Goal: Information Seeking & Learning: Learn about a topic

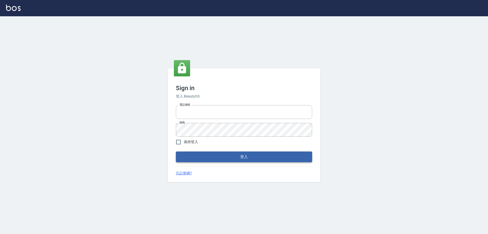
type input "0910673267"
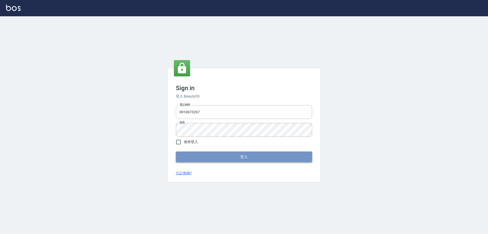
click at [232, 155] on button "登入" at bounding box center [244, 156] width 136 height 11
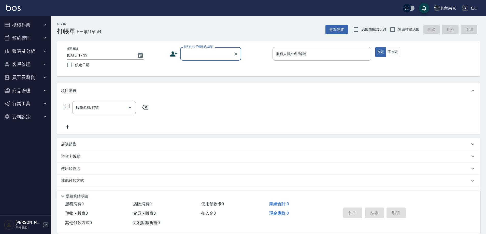
click at [22, 48] on button "報表及分析" at bounding box center [25, 51] width 47 height 13
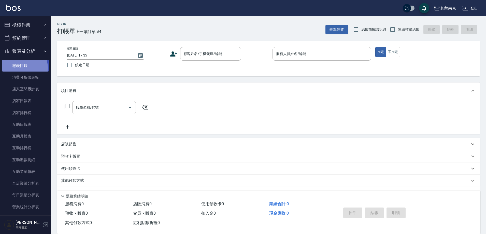
click at [20, 68] on link "報表目錄" at bounding box center [25, 66] width 47 height 12
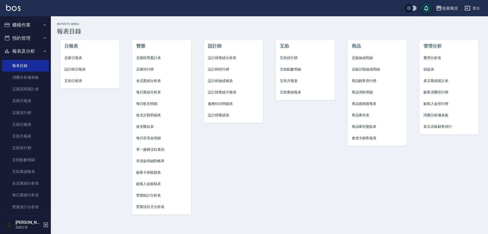
click at [435, 59] on span "費用分析表" at bounding box center [449, 57] width 51 height 5
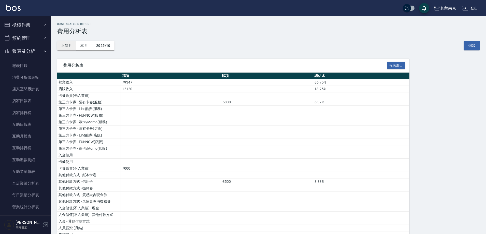
click at [66, 46] on button "上個月" at bounding box center [66, 45] width 19 height 9
click at [445, 9] on div "名留南京" at bounding box center [448, 8] width 16 height 6
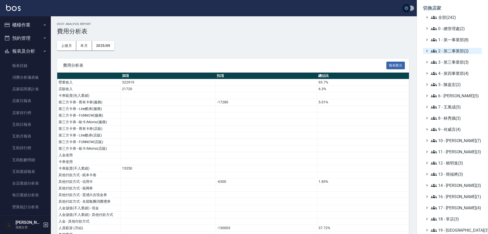
click at [450, 50] on span "2 - 第二事業部(2)" at bounding box center [455, 51] width 49 height 6
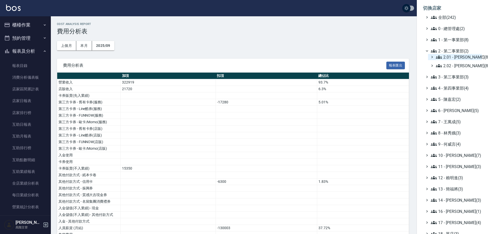
click at [456, 56] on span "2.01 - 李思敏(8)" at bounding box center [458, 57] width 44 height 6
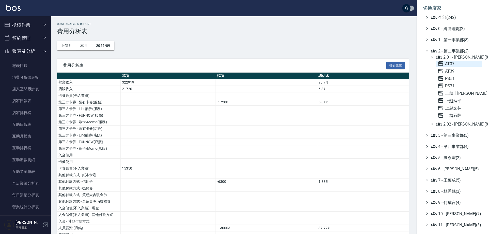
click at [455, 62] on span "AT37" at bounding box center [459, 64] width 42 height 6
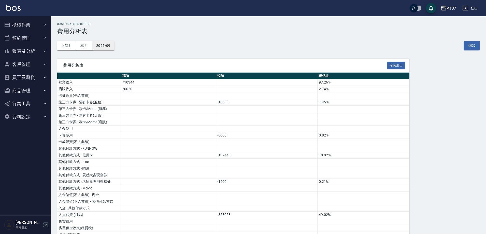
click at [101, 44] on button "2025/09" at bounding box center [103, 45] width 22 height 9
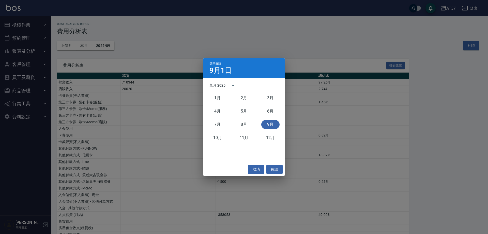
click at [241, 119] on div "8月" at bounding box center [244, 124] width 26 height 13
click at [221, 124] on button "7月" at bounding box center [218, 124] width 18 height 9
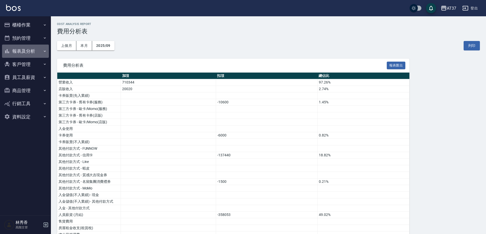
click at [23, 53] on button "報表及分析" at bounding box center [25, 51] width 47 height 13
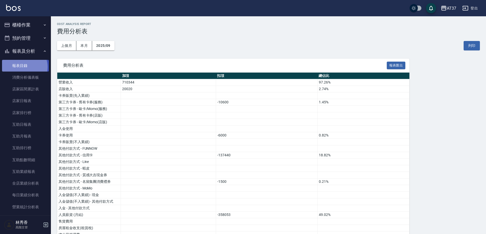
click at [23, 67] on link "報表目錄" at bounding box center [25, 66] width 47 height 12
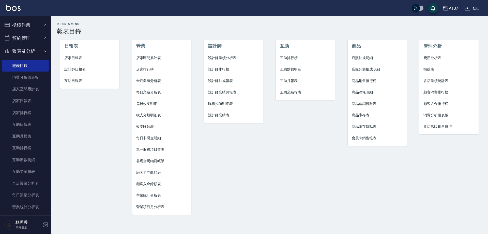
click at [214, 115] on span "設計師業績表" at bounding box center [233, 114] width 51 height 5
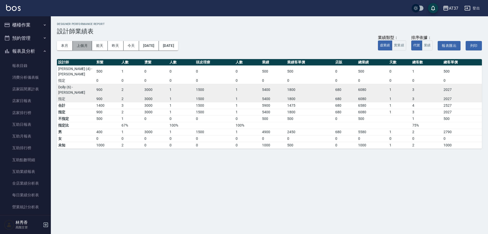
click at [85, 47] on button "上個月" at bounding box center [82, 45] width 19 height 9
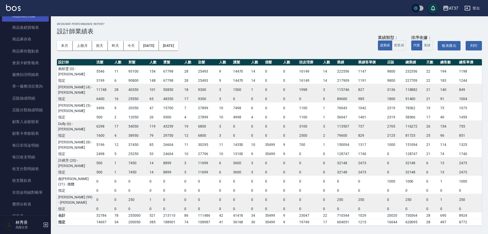
scroll to position [144, 0]
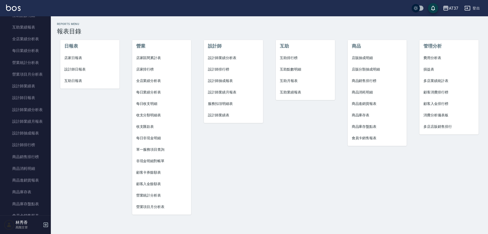
click at [157, 205] on span "營業項目月分析表" at bounding box center [161, 206] width 51 height 5
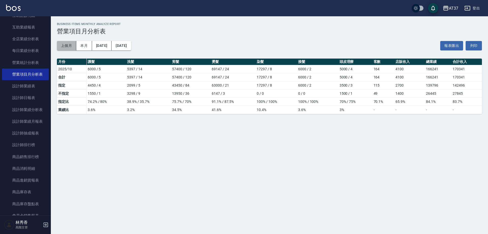
click at [67, 44] on button "上個月" at bounding box center [66, 45] width 19 height 9
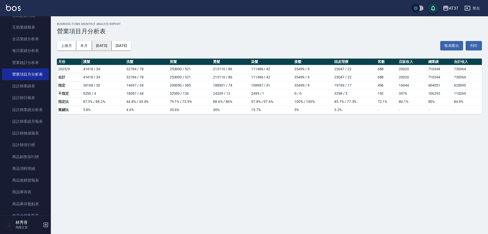
click at [109, 45] on button "[DATE]" at bounding box center [102, 45] width 20 height 9
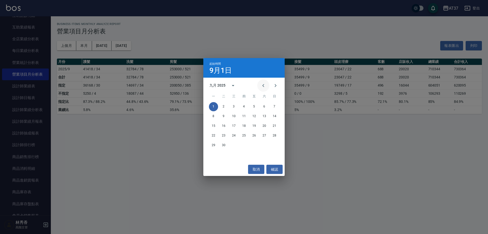
click at [263, 83] on icon "Previous month" at bounding box center [263, 85] width 6 height 6
click at [247, 107] on button "1" at bounding box center [244, 106] width 9 height 9
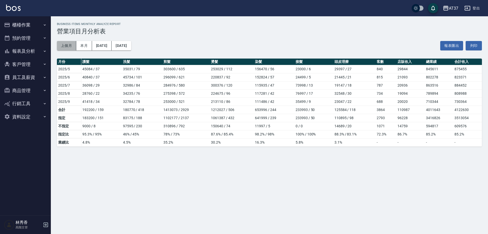
click at [66, 48] on button "上個月" at bounding box center [66, 45] width 19 height 9
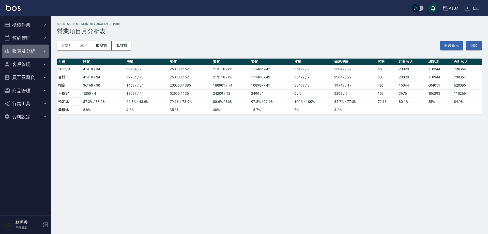
click at [27, 49] on button "報表及分析" at bounding box center [25, 51] width 47 height 13
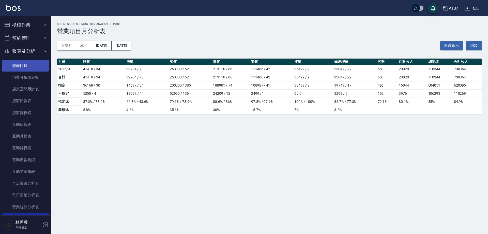
click at [23, 65] on link "報表目錄" at bounding box center [25, 66] width 47 height 12
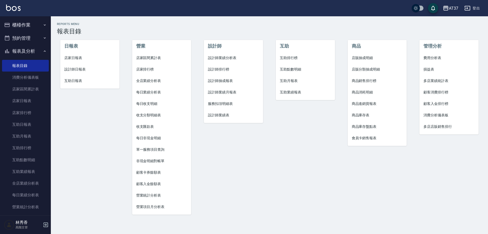
click at [221, 95] on li "設計師業績月報表" at bounding box center [233, 91] width 59 height 11
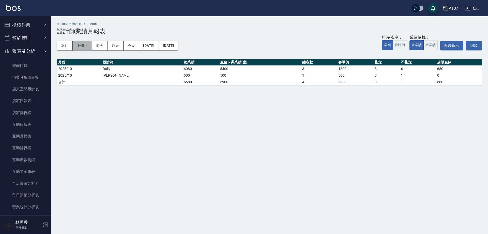
click at [79, 46] on button "上個月" at bounding box center [82, 45] width 19 height 9
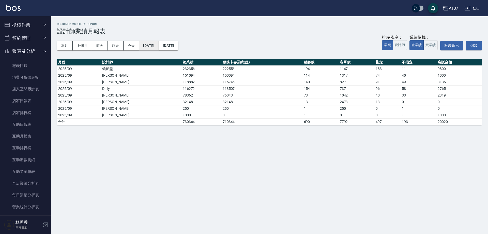
click at [155, 45] on button "[DATE]" at bounding box center [149, 45] width 20 height 9
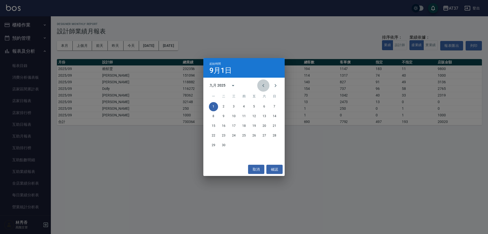
click at [261, 84] on icon "Previous month" at bounding box center [263, 85] width 6 height 6
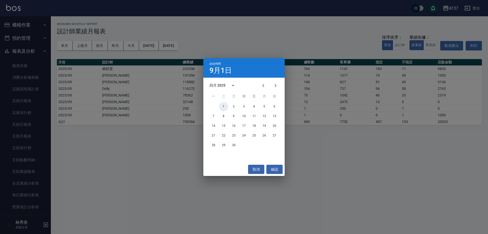
click at [225, 105] on button "1" at bounding box center [223, 106] width 9 height 9
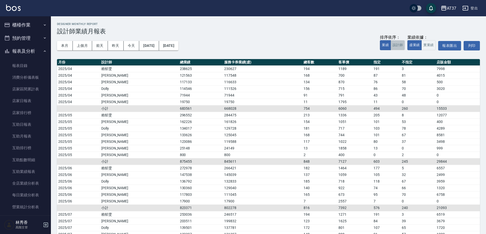
click at [397, 49] on button "設計師" at bounding box center [397, 45] width 14 height 10
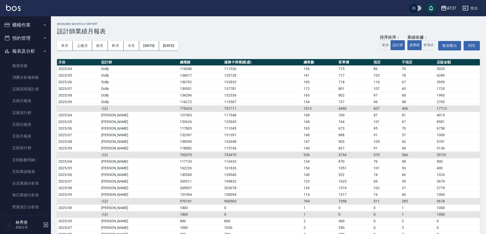
click at [448, 7] on div "AT37" at bounding box center [451, 8] width 9 height 6
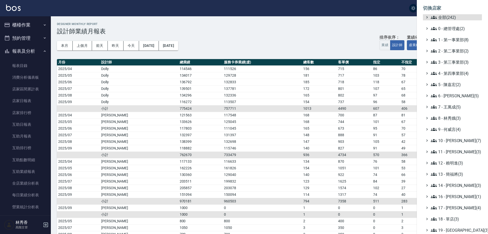
click at [451, 55] on ul "全部(242) 0 - 總管理處(2) 1 - 第一事業部(8) 2 - 第二事業部(2) 3 - 第三事業部(3) 4 - 第四事業部(4) 5 - 陳嘉宏…" at bounding box center [452, 146] width 59 height 264
click at [452, 52] on span "2 - 第二事業部(2)" at bounding box center [455, 51] width 49 height 6
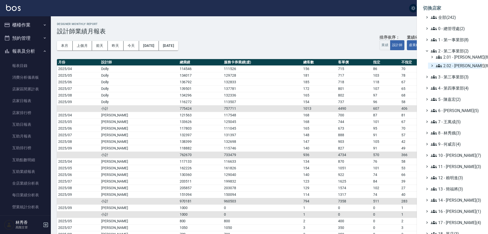
click at [453, 66] on span "2.02 - 何恭霖(8)" at bounding box center [458, 66] width 44 height 6
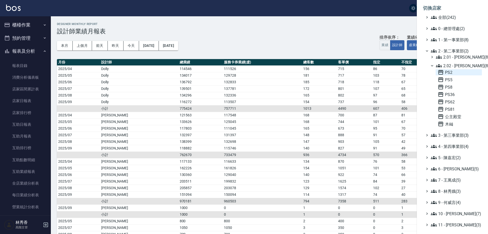
click at [450, 72] on span "PS2" at bounding box center [459, 72] width 42 height 6
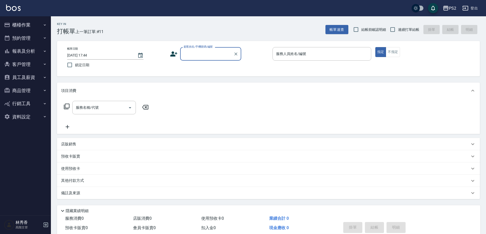
click at [33, 50] on button "報表及分析" at bounding box center [25, 51] width 47 height 13
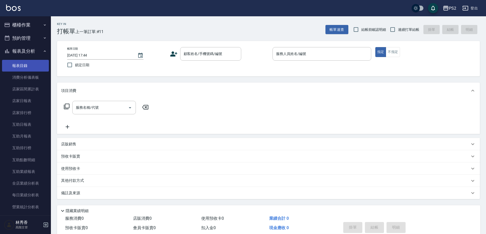
click at [26, 65] on link "報表目錄" at bounding box center [25, 66] width 47 height 12
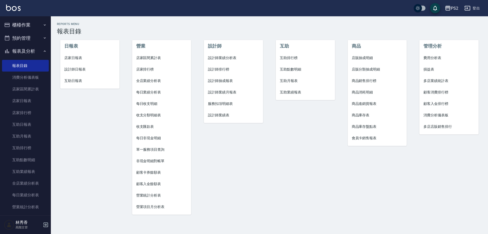
click at [147, 197] on span "營業統計分析表" at bounding box center [161, 195] width 51 height 5
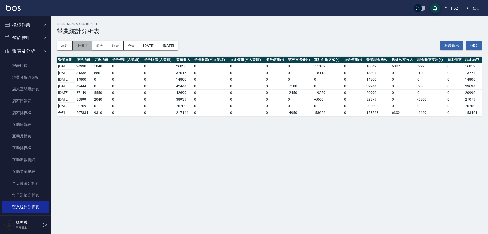
click at [80, 44] on button "上個月" at bounding box center [82, 45] width 19 height 9
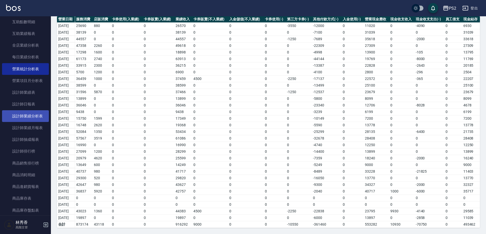
scroll to position [127, 0]
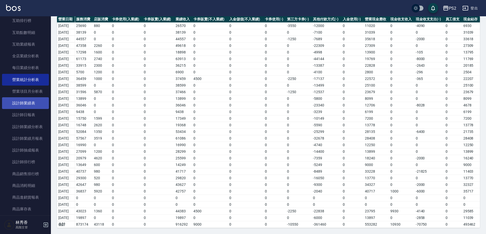
click at [25, 103] on link "設計師業績表" at bounding box center [25, 103] width 47 height 12
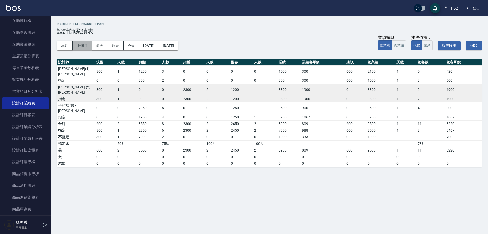
click at [77, 45] on button "上個月" at bounding box center [82, 45] width 19 height 9
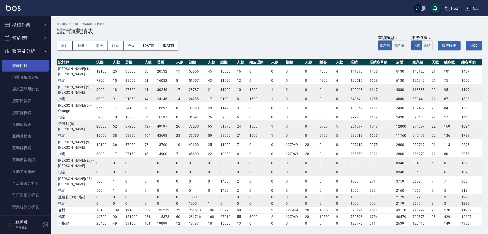
click at [17, 66] on link "報表目錄" at bounding box center [25, 66] width 47 height 12
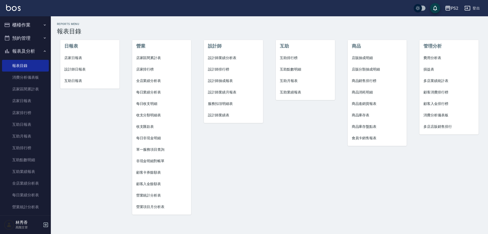
click at [69, 69] on span "設計師日報表" at bounding box center [89, 69] width 51 height 5
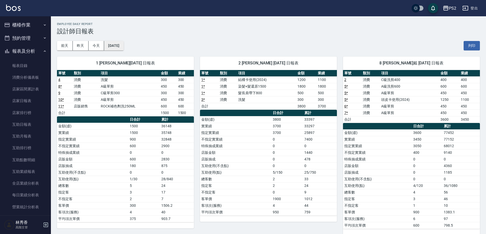
click at [115, 44] on button "[DATE]" at bounding box center [113, 45] width 19 height 9
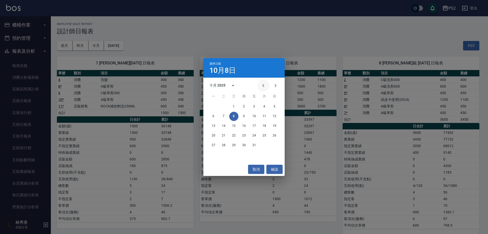
click at [263, 84] on icon "Previous month" at bounding box center [263, 85] width 6 height 6
click at [223, 105] on button "2" at bounding box center [223, 106] width 9 height 9
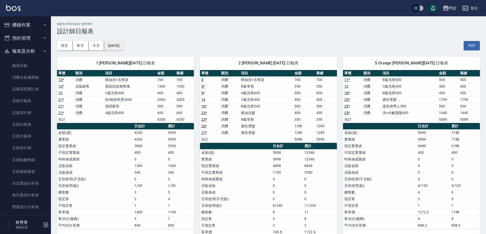
click at [116, 43] on button "[DATE]" at bounding box center [113, 45] width 19 height 9
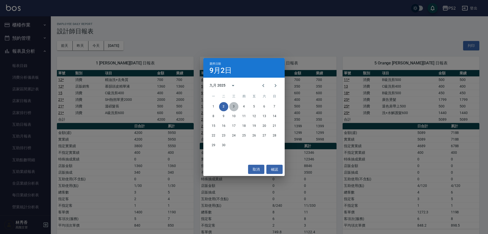
click at [232, 106] on button "3" at bounding box center [233, 106] width 9 height 9
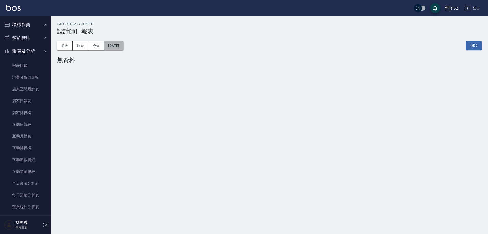
click at [123, 46] on button "[DATE]" at bounding box center [113, 45] width 19 height 9
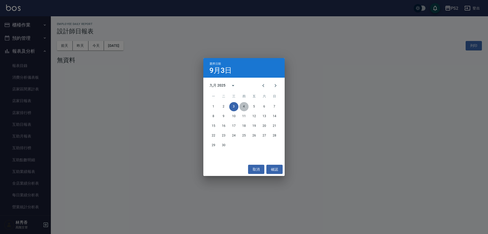
click at [244, 106] on button "4" at bounding box center [244, 106] width 9 height 9
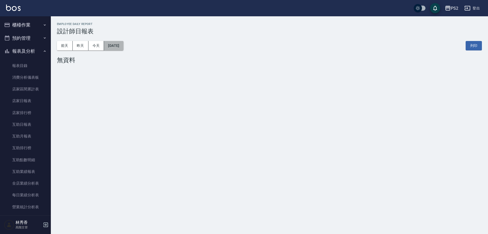
click at [120, 43] on button "[DATE]" at bounding box center [113, 45] width 19 height 9
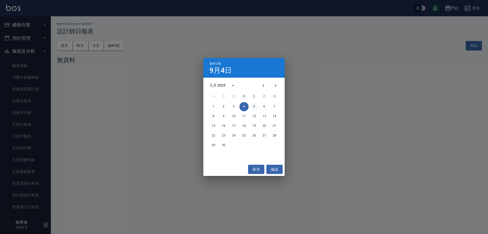
click at [255, 105] on button "5" at bounding box center [254, 106] width 9 height 9
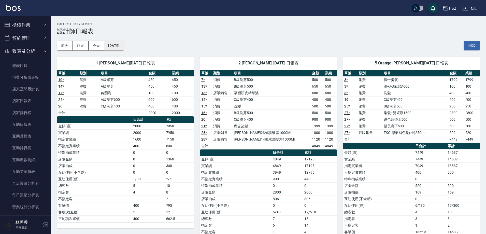
click at [123, 43] on button "[DATE]" at bounding box center [113, 45] width 19 height 9
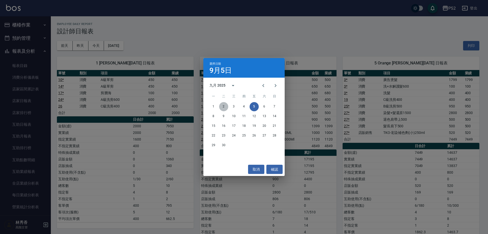
click at [225, 107] on button "2" at bounding box center [223, 106] width 9 height 9
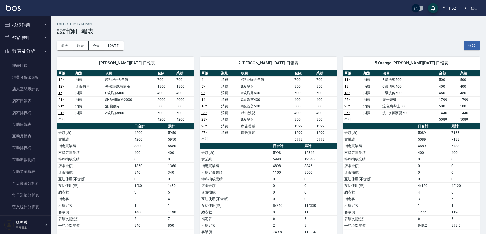
click at [182, 30] on h3 "設計師日報表" at bounding box center [268, 31] width 423 height 7
